Goal: Transaction & Acquisition: Purchase product/service

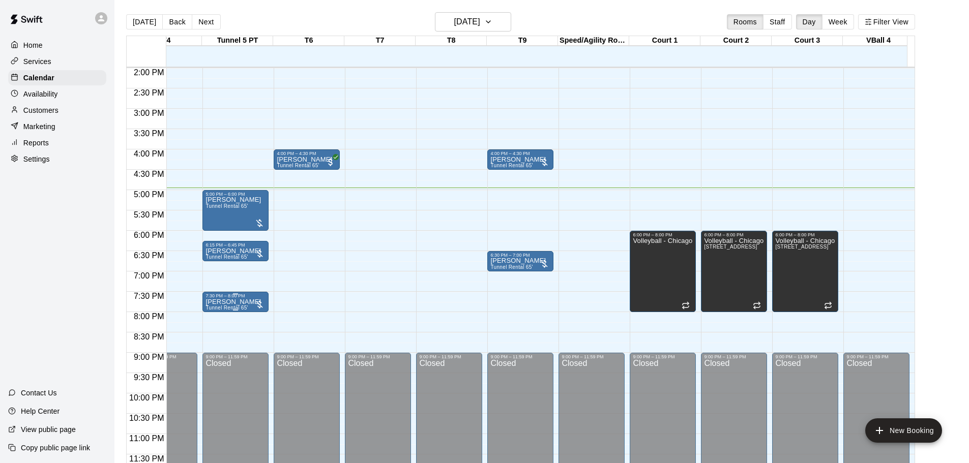
click at [259, 299] on div at bounding box center [259, 304] width 10 height 10
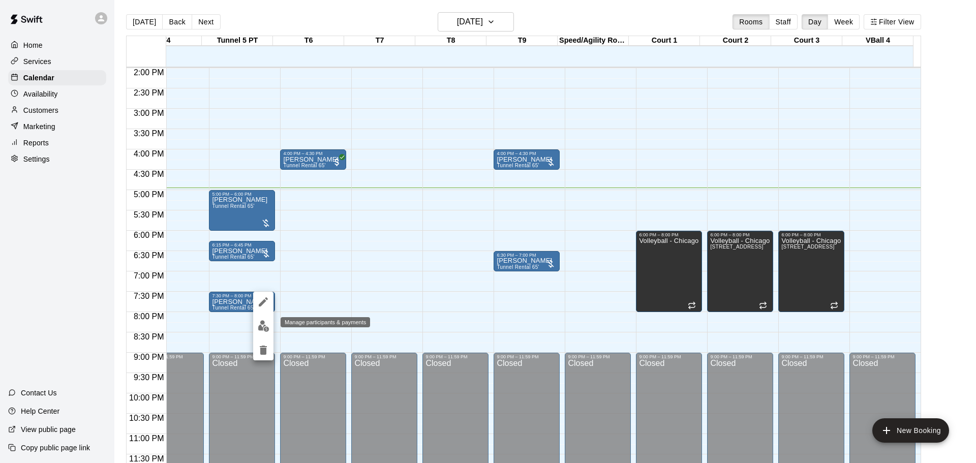
click at [266, 326] on img "edit" at bounding box center [264, 326] width 12 height 12
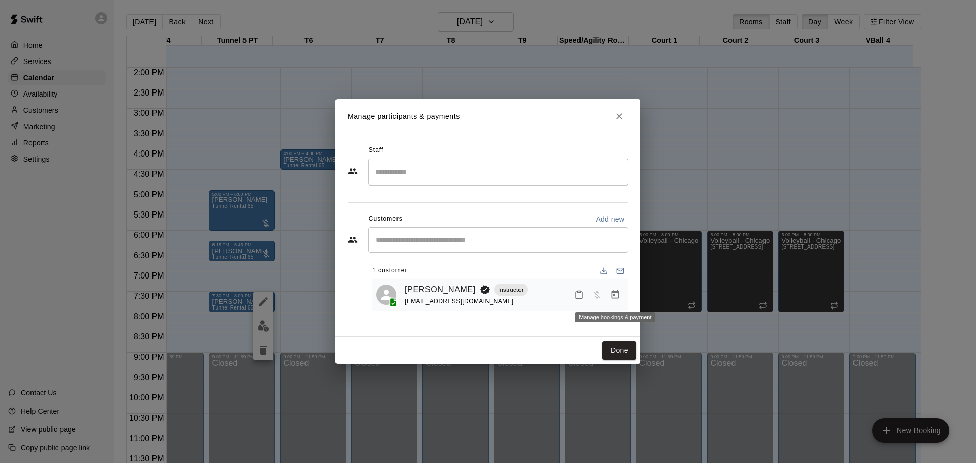
click at [615, 293] on icon "Manage bookings & payment" at bounding box center [616, 294] width 8 height 9
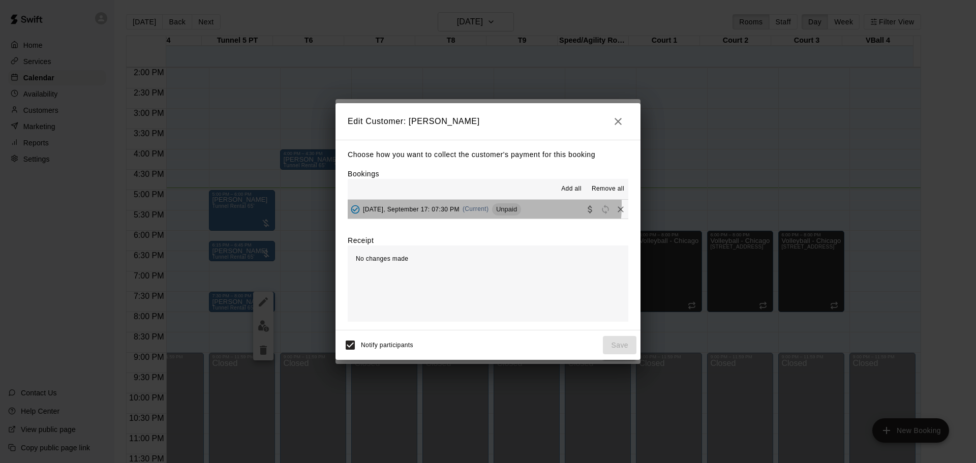
click at [441, 205] on div "[DATE], September 17: 07:30 PM (Current) Unpaid" at bounding box center [434, 209] width 173 height 15
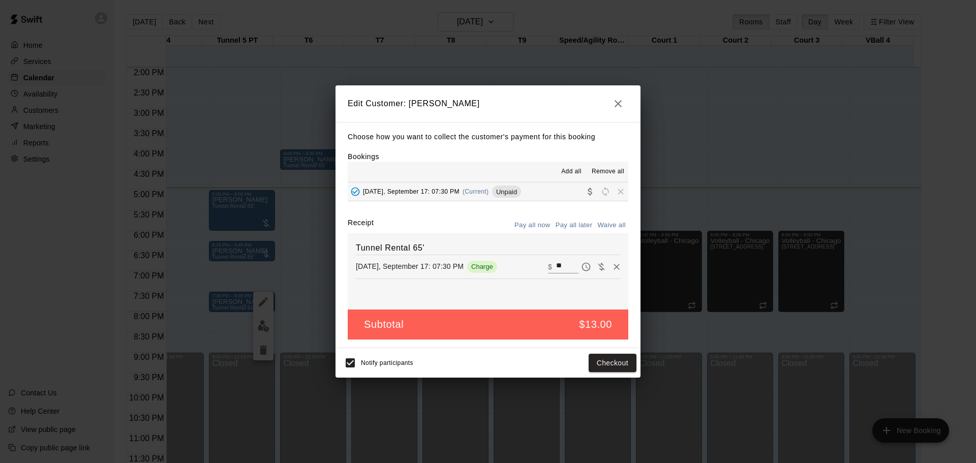
click at [621, 100] on icon "button" at bounding box center [618, 104] width 12 height 12
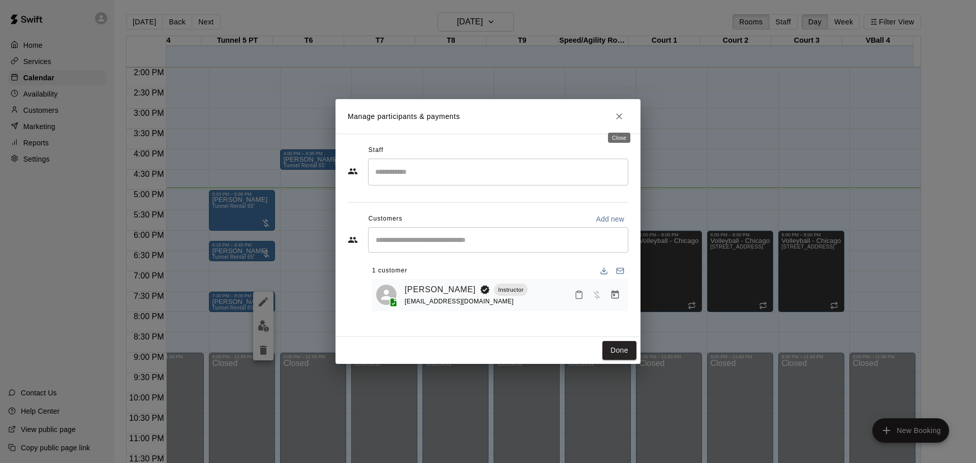
click at [615, 117] on icon "Close" at bounding box center [619, 116] width 10 height 10
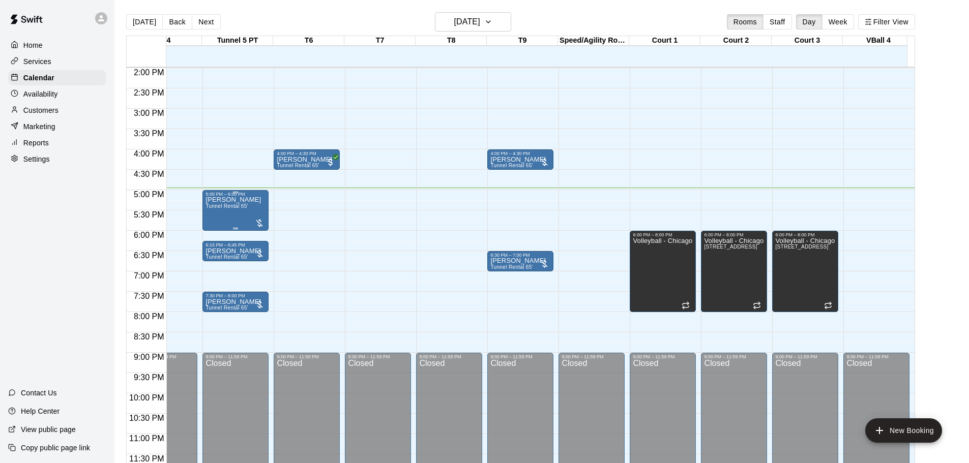
click at [257, 218] on div at bounding box center [259, 223] width 10 height 10
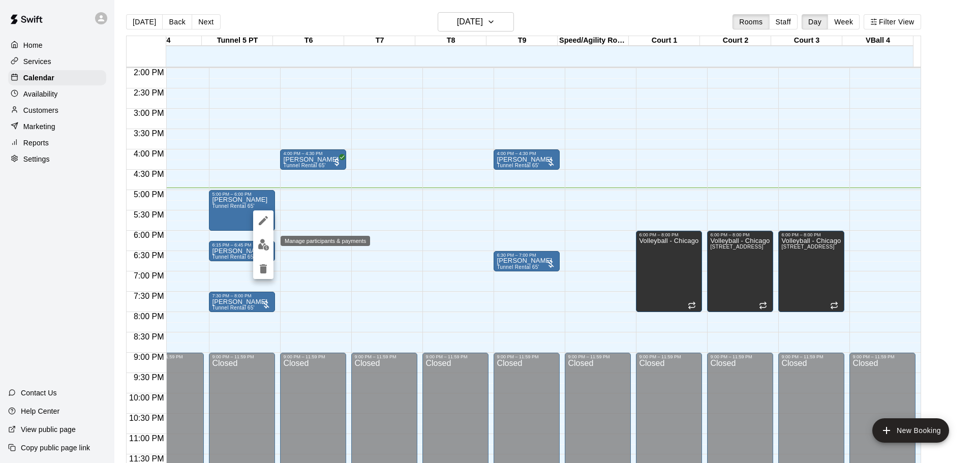
click at [266, 242] on img "edit" at bounding box center [264, 245] width 12 height 12
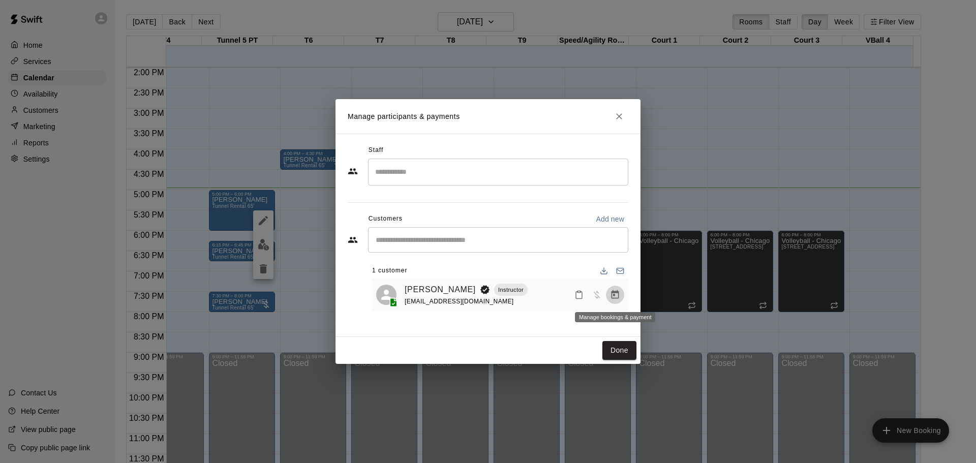
click at [611, 298] on icon "Manage bookings & payment" at bounding box center [615, 295] width 10 height 10
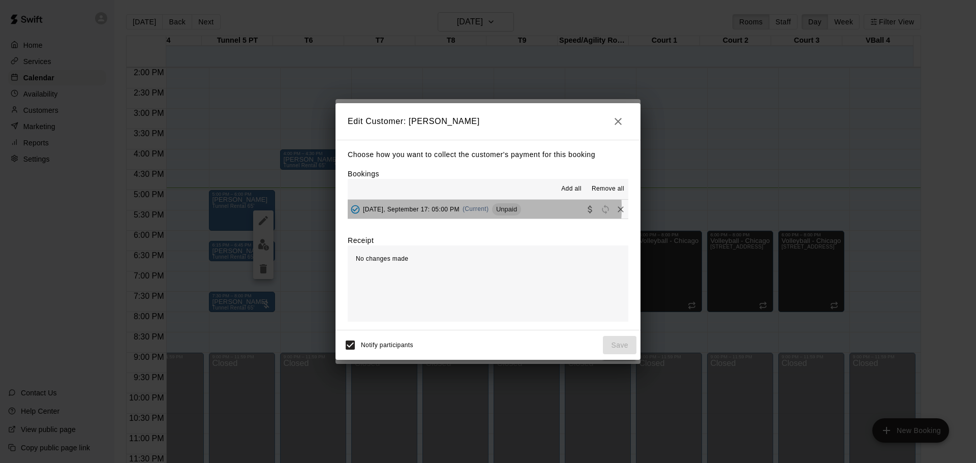
click at [452, 208] on span "[DATE], September 17: 05:00 PM" at bounding box center [411, 208] width 97 height 7
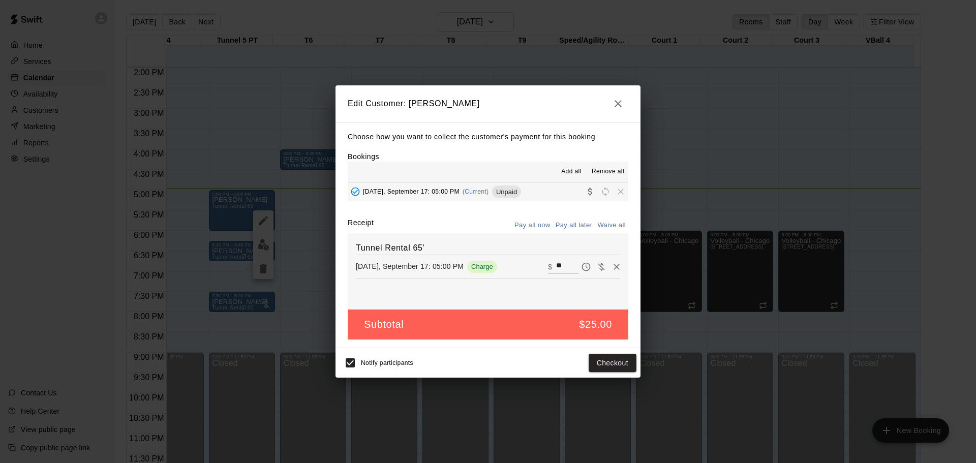
click at [538, 223] on button "Pay all now" at bounding box center [532, 226] width 41 height 16
click at [568, 167] on span "Add all" at bounding box center [571, 172] width 20 height 10
click at [620, 101] on icon "button" at bounding box center [618, 103] width 7 height 7
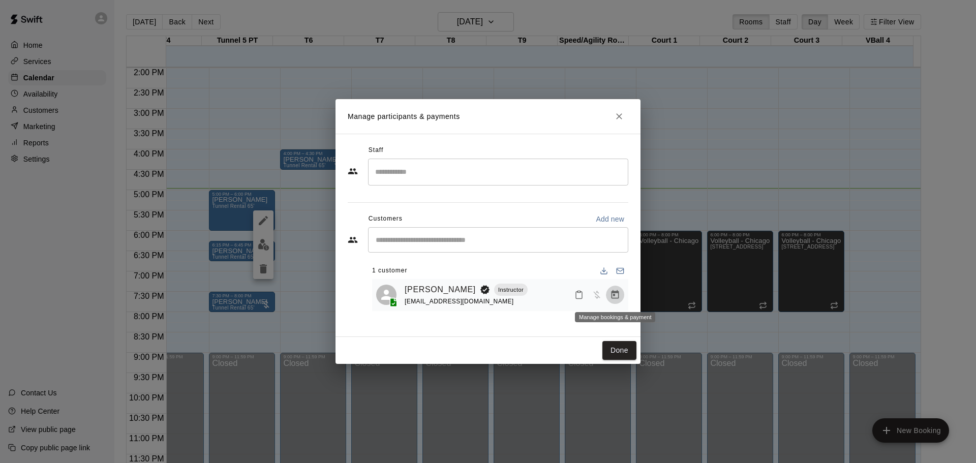
click at [615, 293] on icon "Manage bookings & payment" at bounding box center [616, 294] width 8 height 9
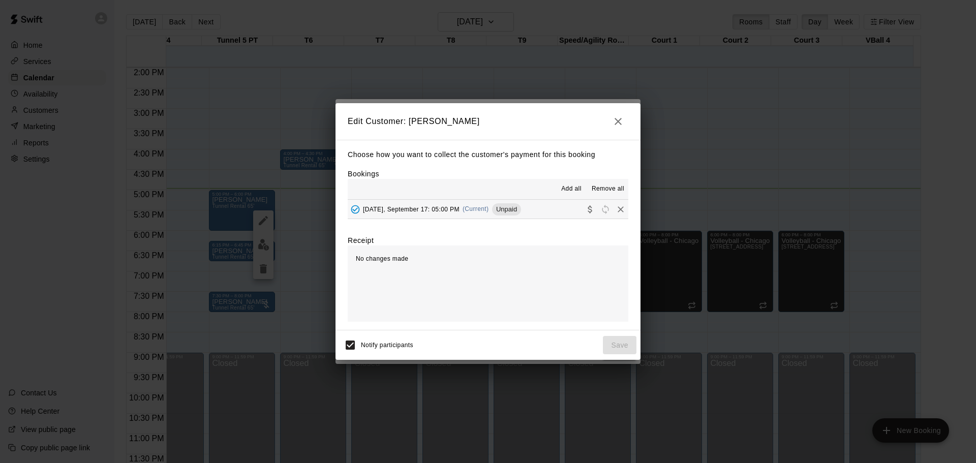
click at [575, 188] on span "Add all" at bounding box center [571, 189] width 20 height 10
click at [617, 119] on icon "button" at bounding box center [618, 121] width 7 height 7
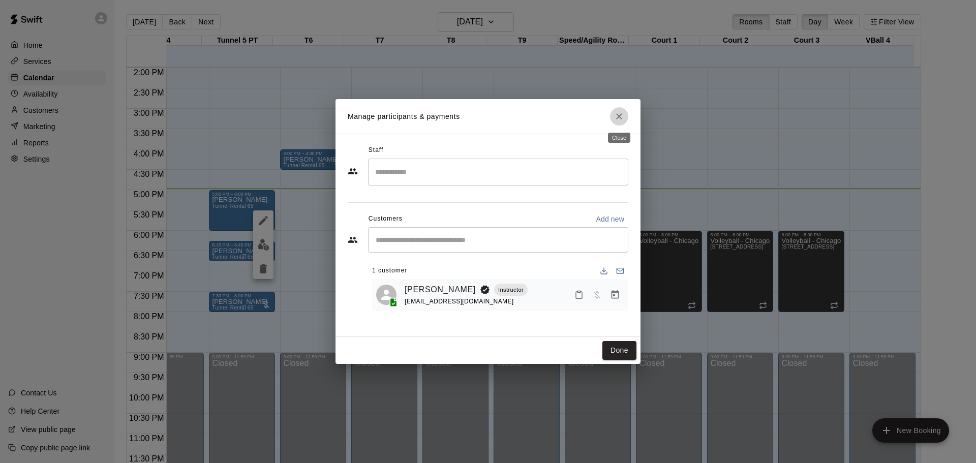
click at [618, 115] on icon "Close" at bounding box center [619, 116] width 6 height 6
